Goal: Task Accomplishment & Management: Manage account settings

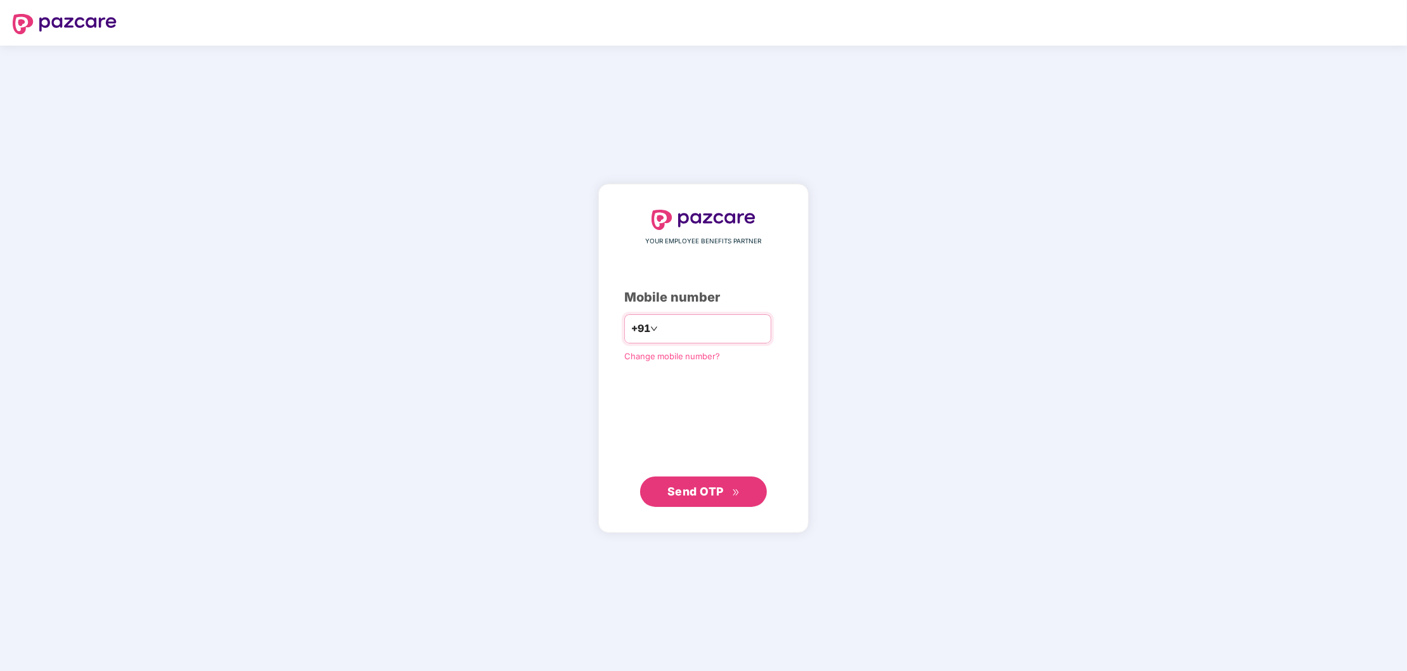
click at [660, 326] on input "number" at bounding box center [712, 329] width 104 height 20
type input "**********"
click at [696, 492] on span "Send OTP" at bounding box center [695, 491] width 56 height 13
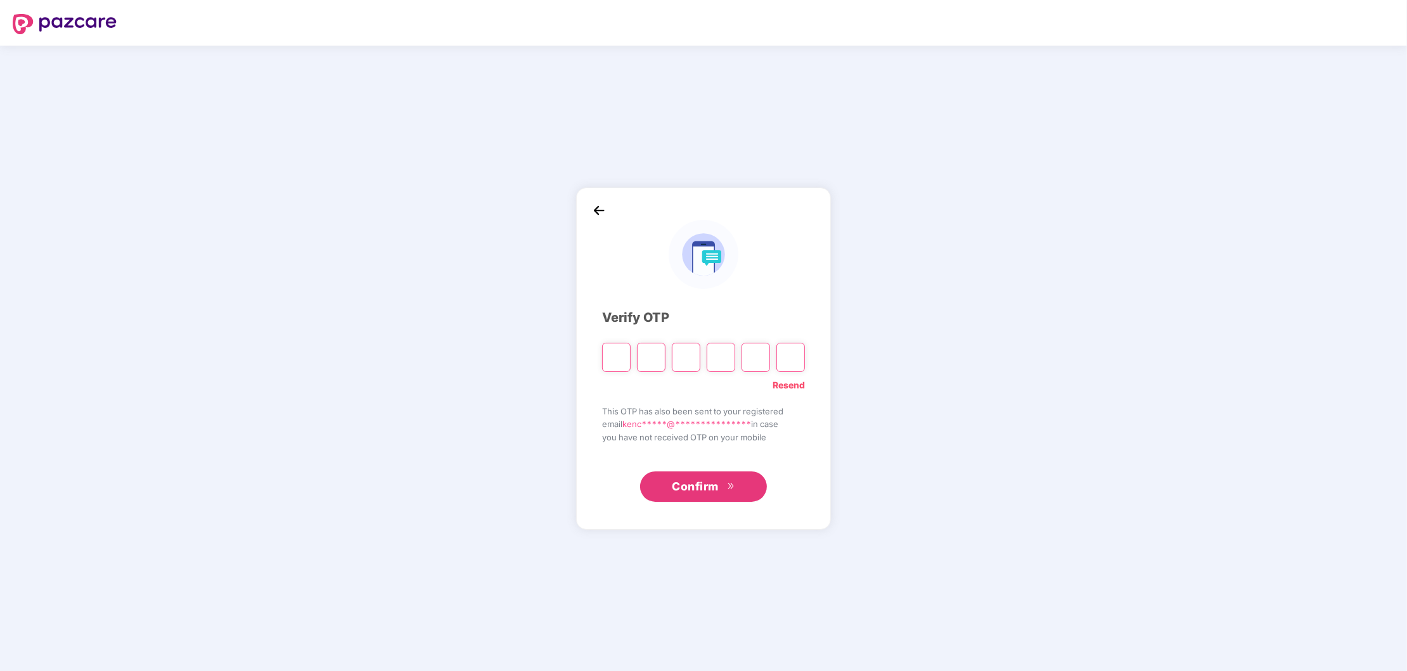
type input "*"
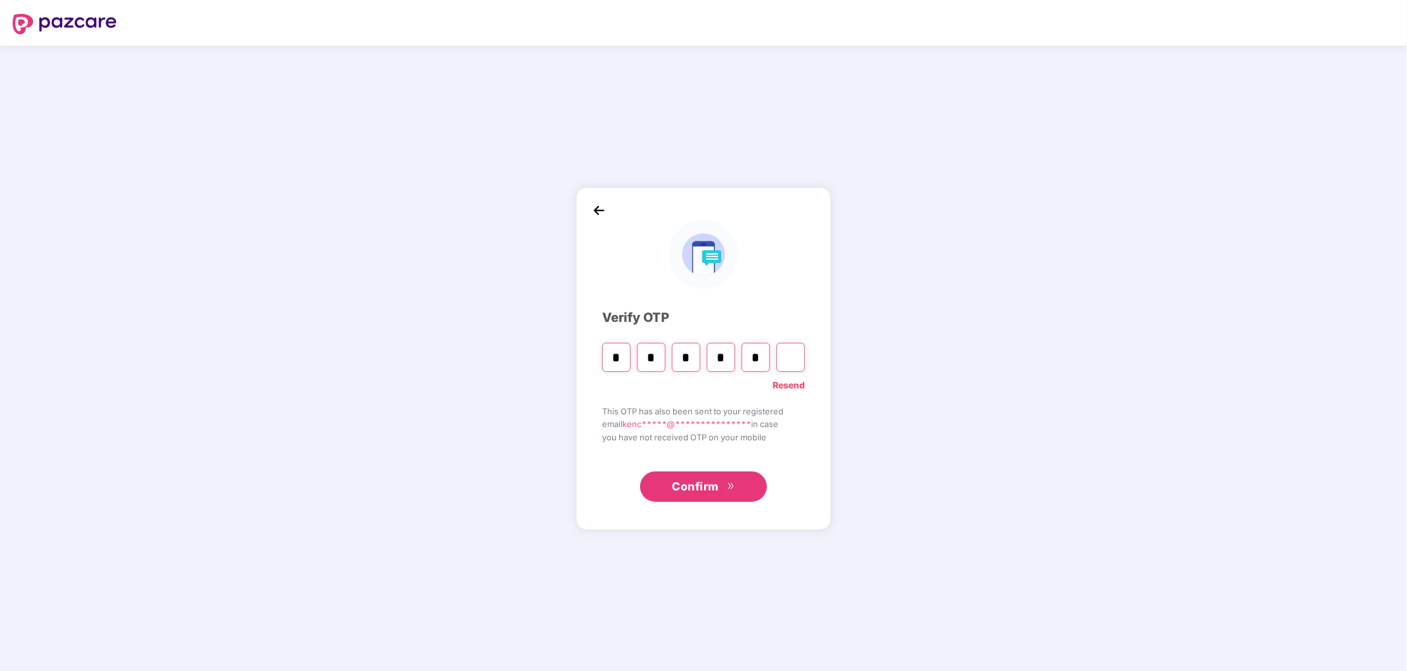
type input "*"
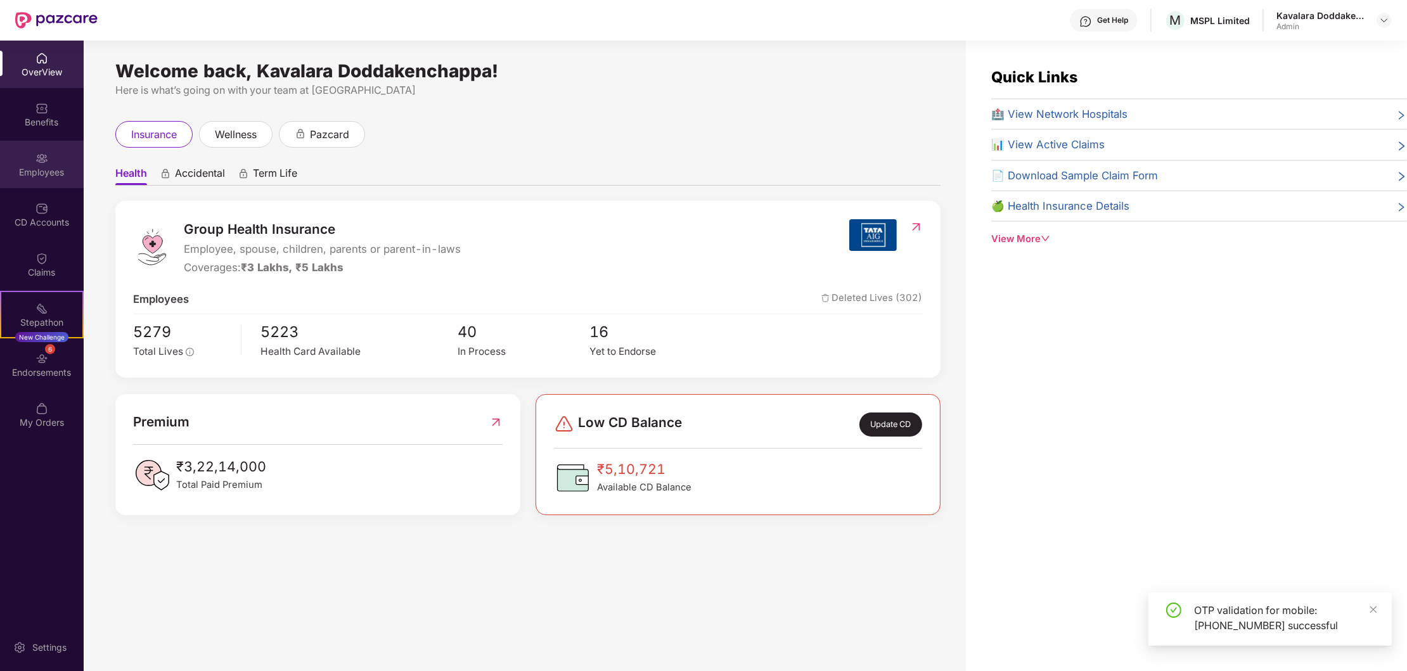
click at [60, 172] on div "Employees" at bounding box center [42, 172] width 84 height 13
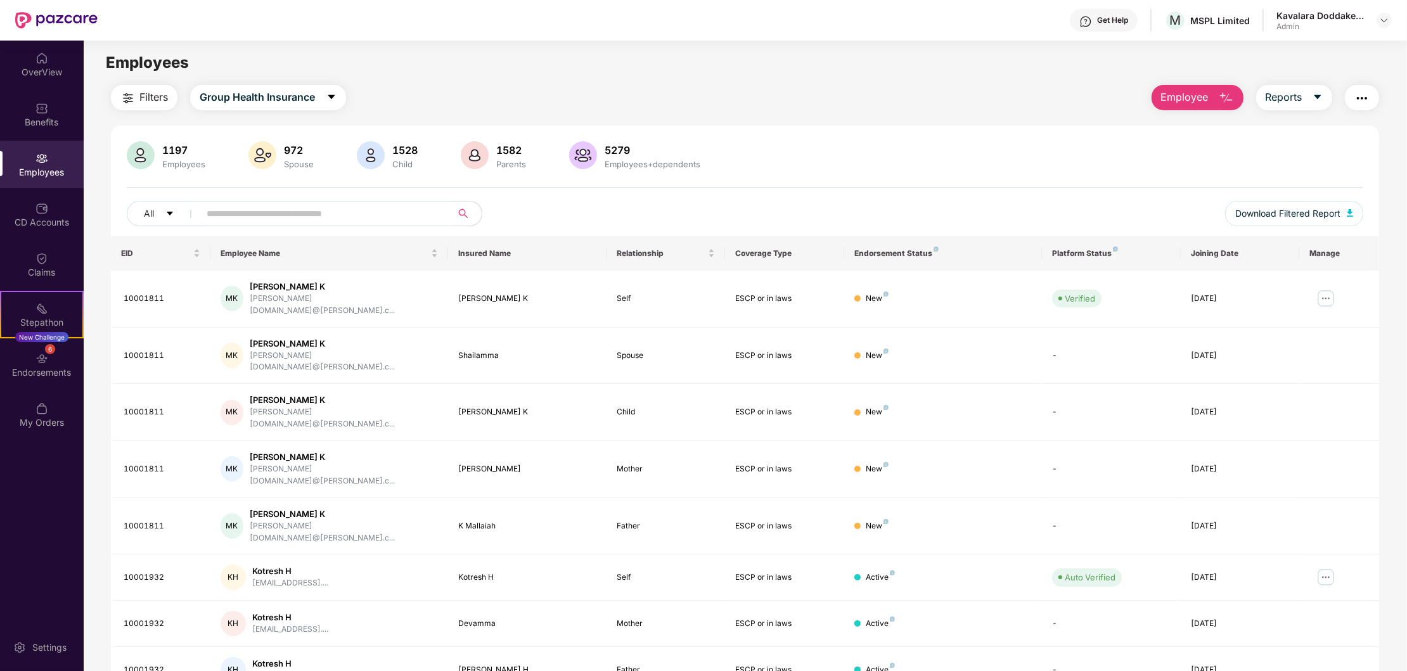
click at [229, 207] on input "text" at bounding box center [320, 213] width 227 height 19
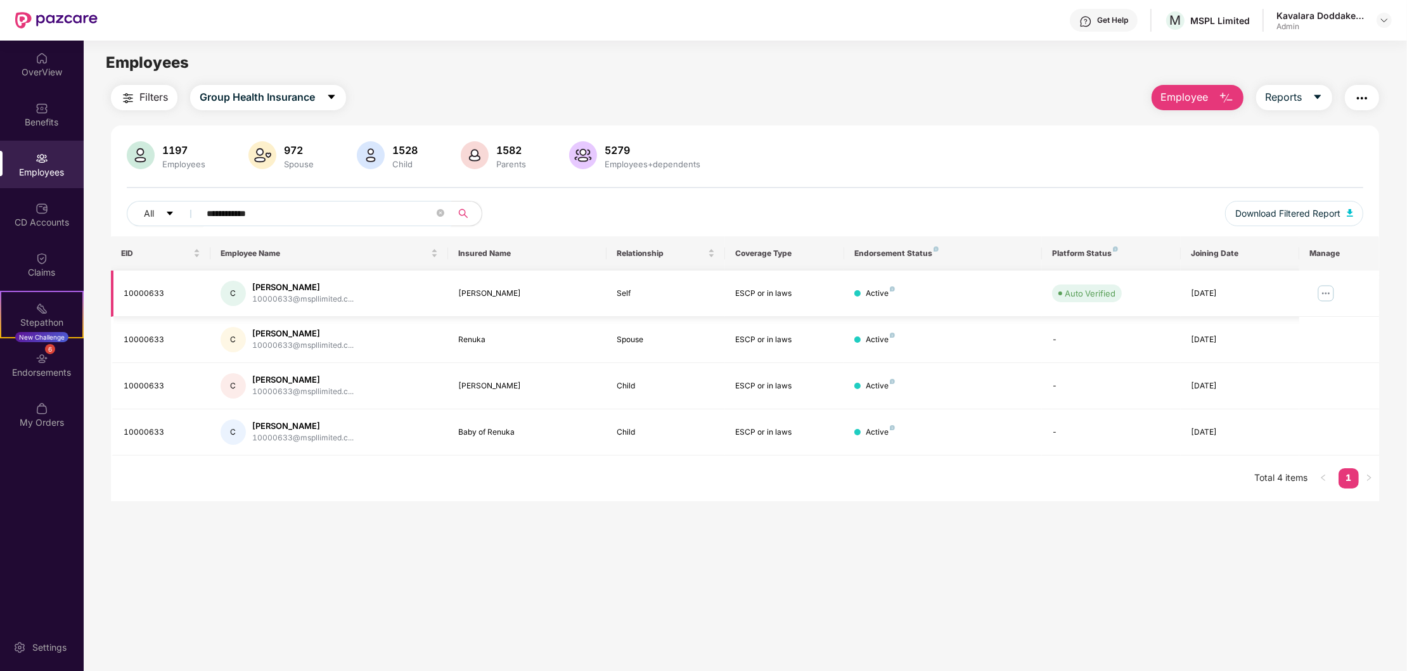
type input "**********"
click at [1327, 294] on img at bounding box center [1325, 293] width 20 height 20
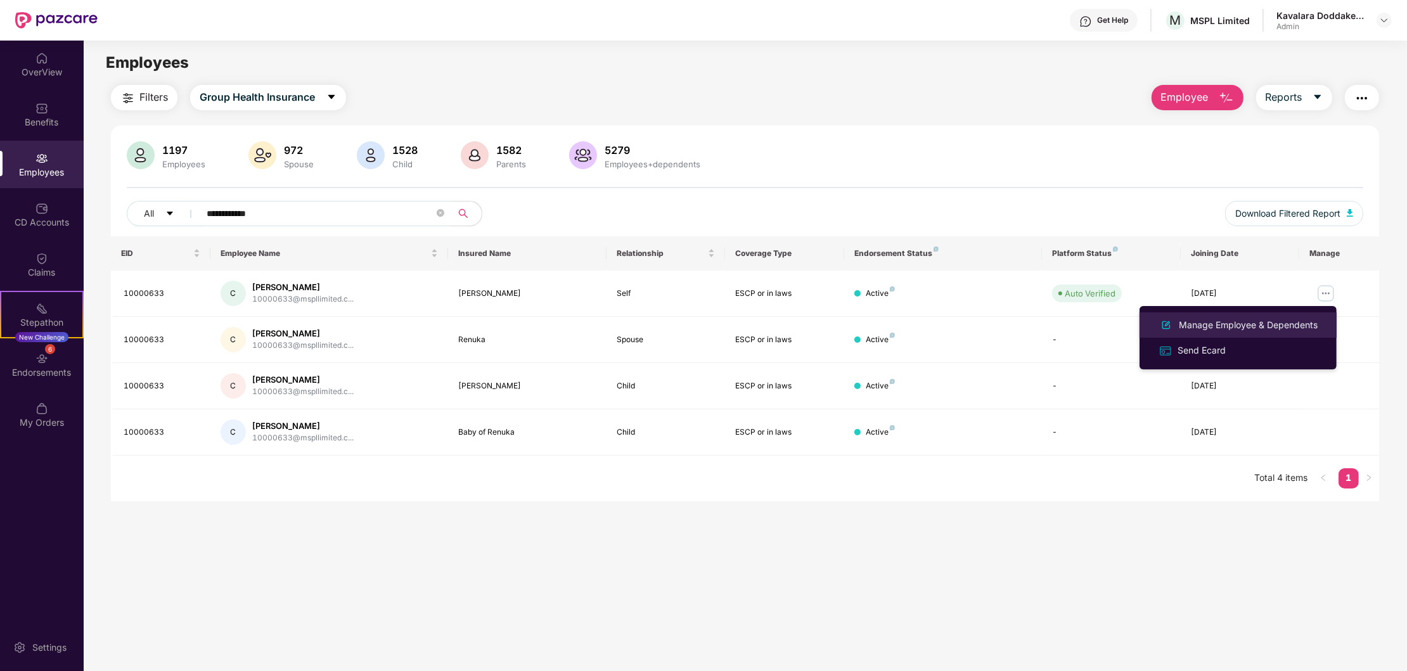
click at [1296, 324] on div "Manage Employee & Dependents" at bounding box center [1248, 325] width 144 height 14
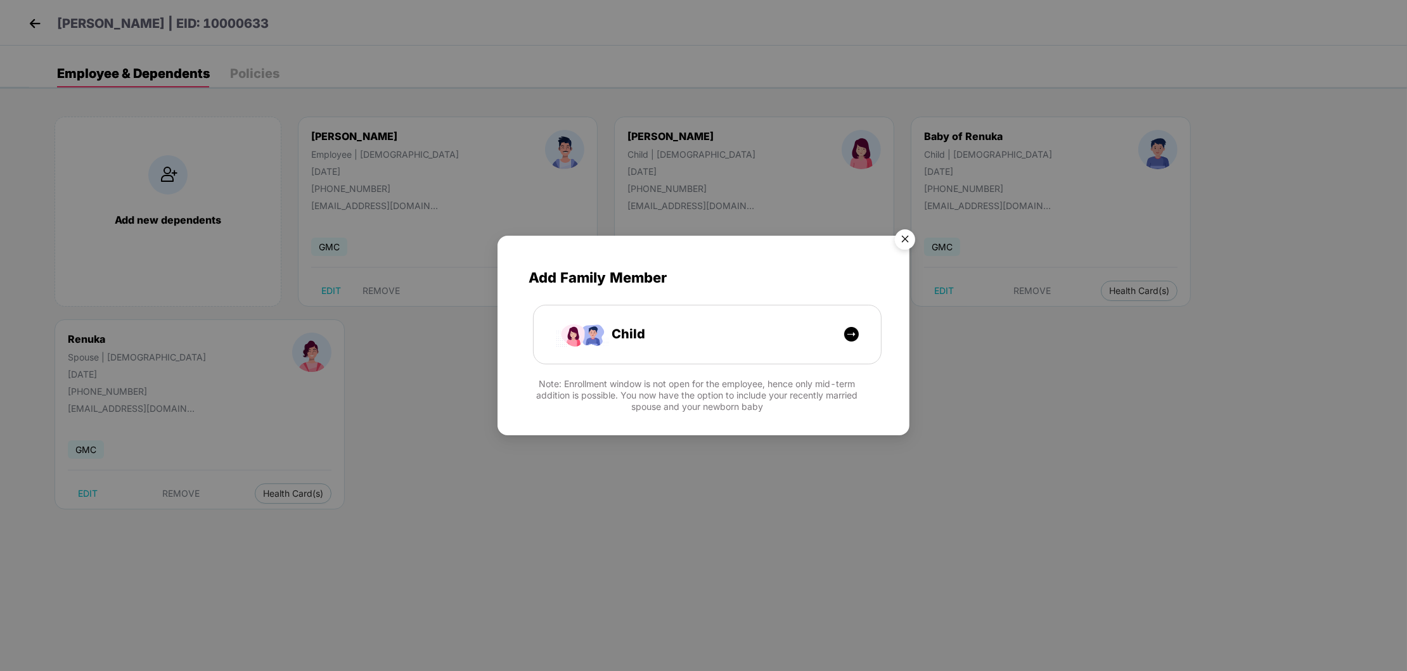
click at [901, 245] on img "Close" at bounding box center [904, 241] width 35 height 35
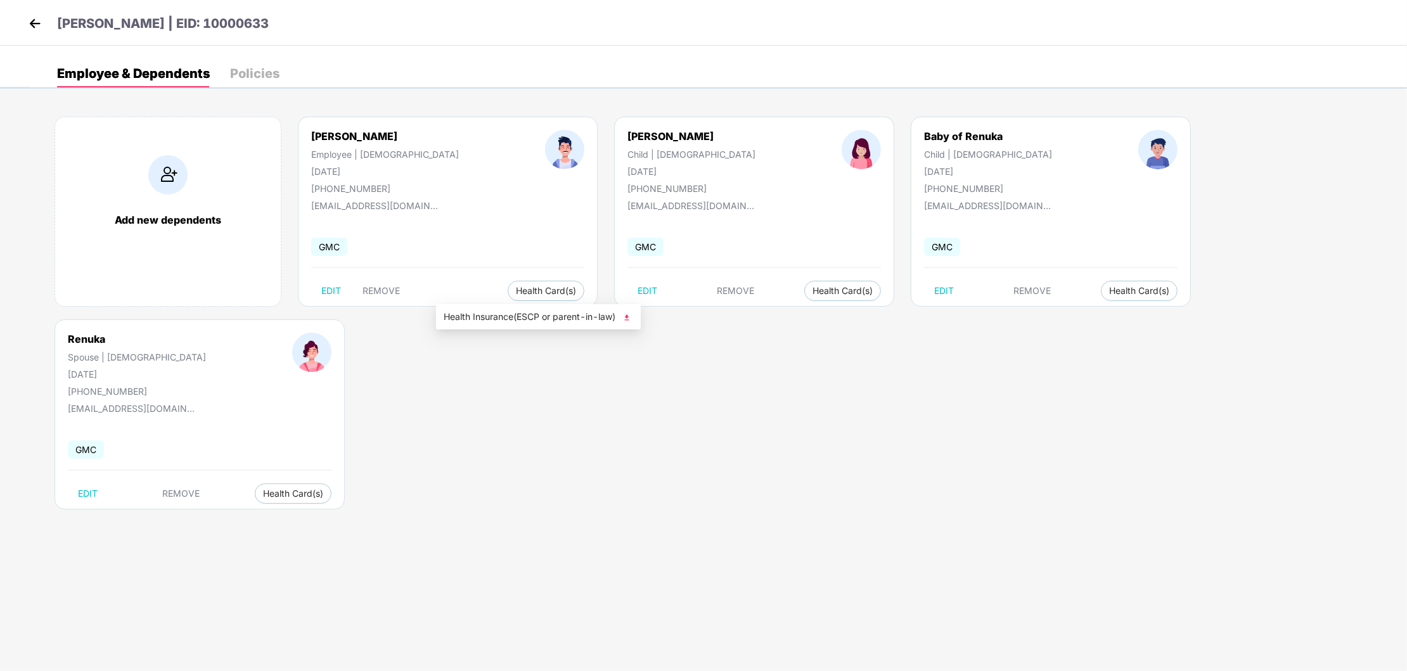
click at [627, 319] on img at bounding box center [626, 317] width 13 height 13
click at [29, 27] on img at bounding box center [34, 23] width 19 height 19
